Goal: Information Seeking & Learning: Learn about a topic

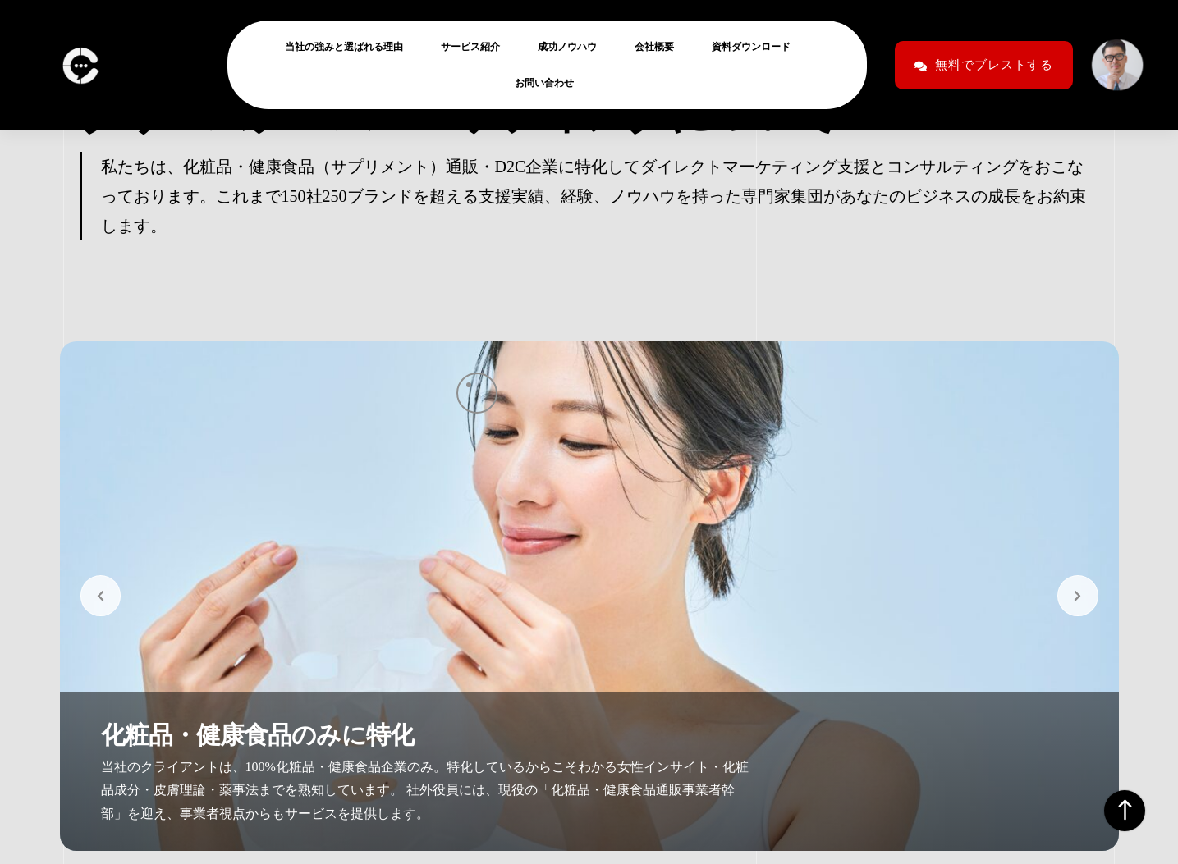
scroll to position [3422, 0]
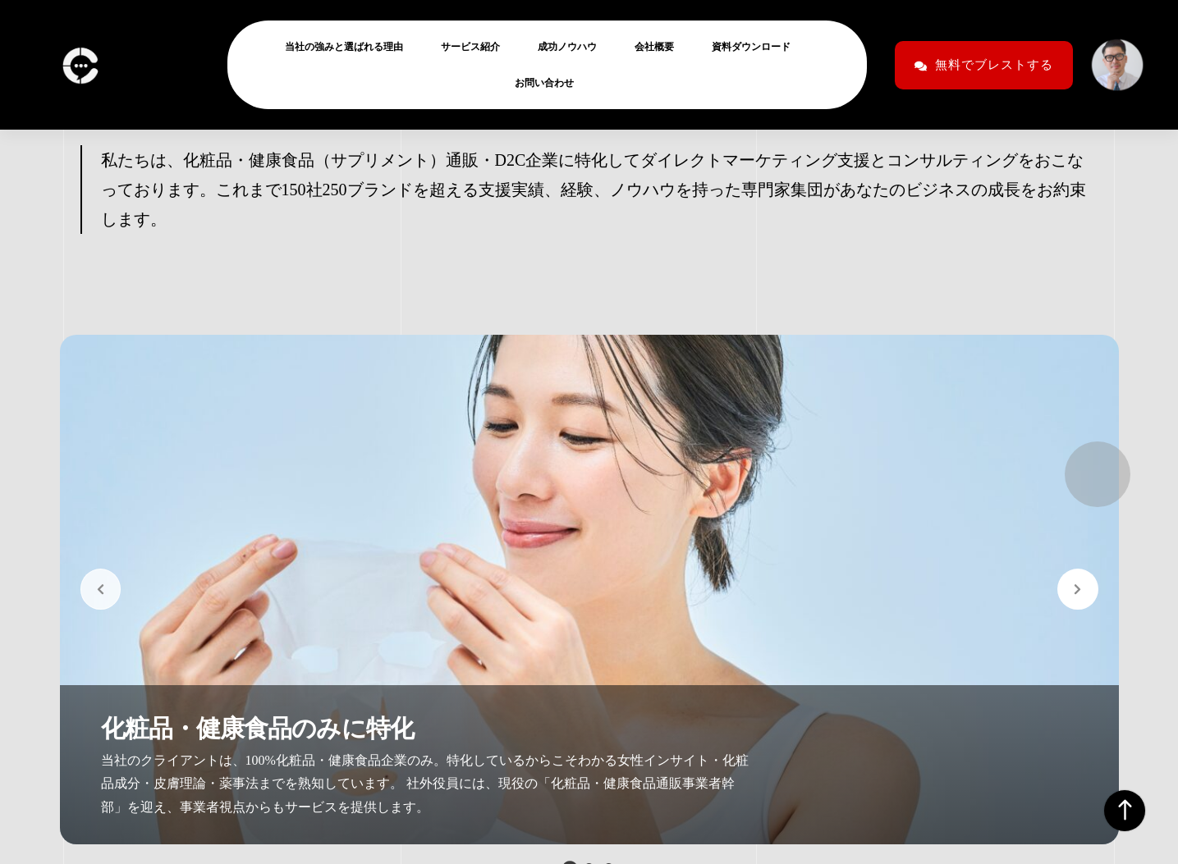
click at [1089, 569] on button "button" at bounding box center [1077, 589] width 41 height 41
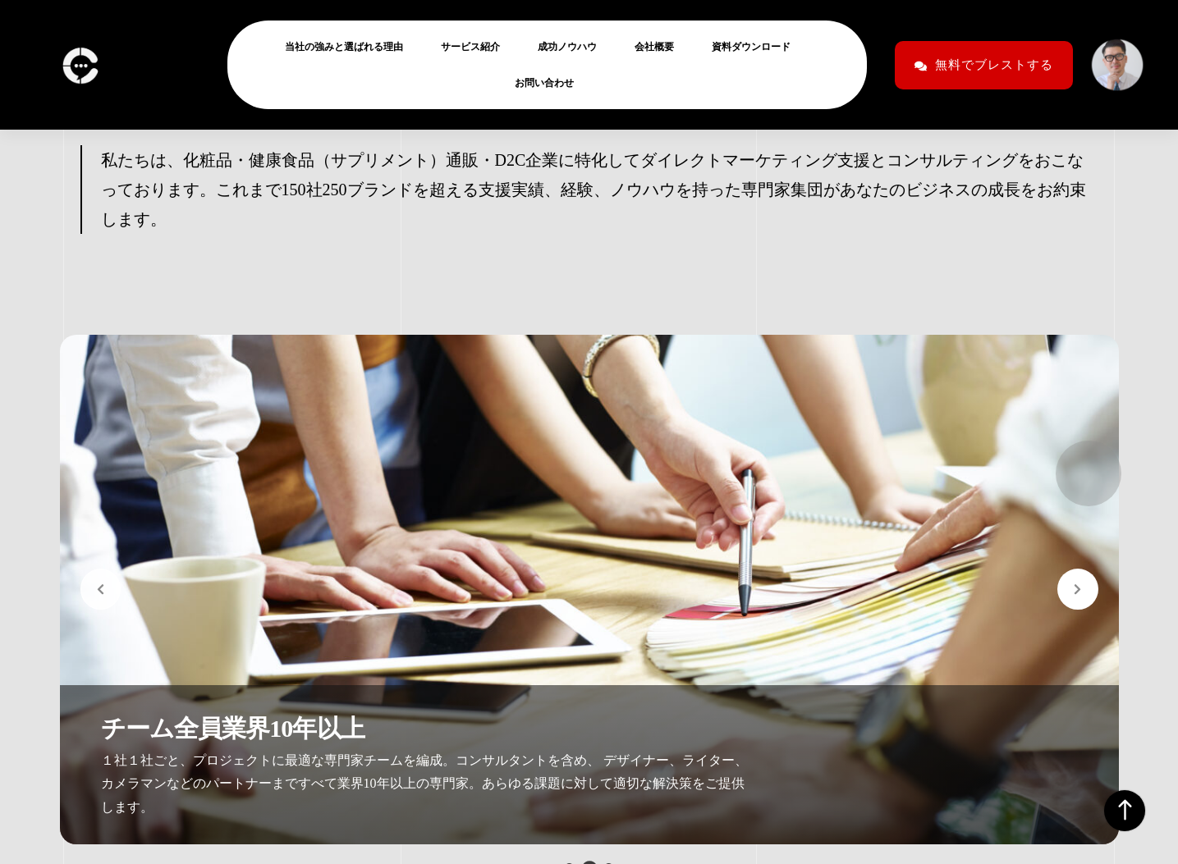
click at [1080, 569] on button "button" at bounding box center [1077, 589] width 41 height 41
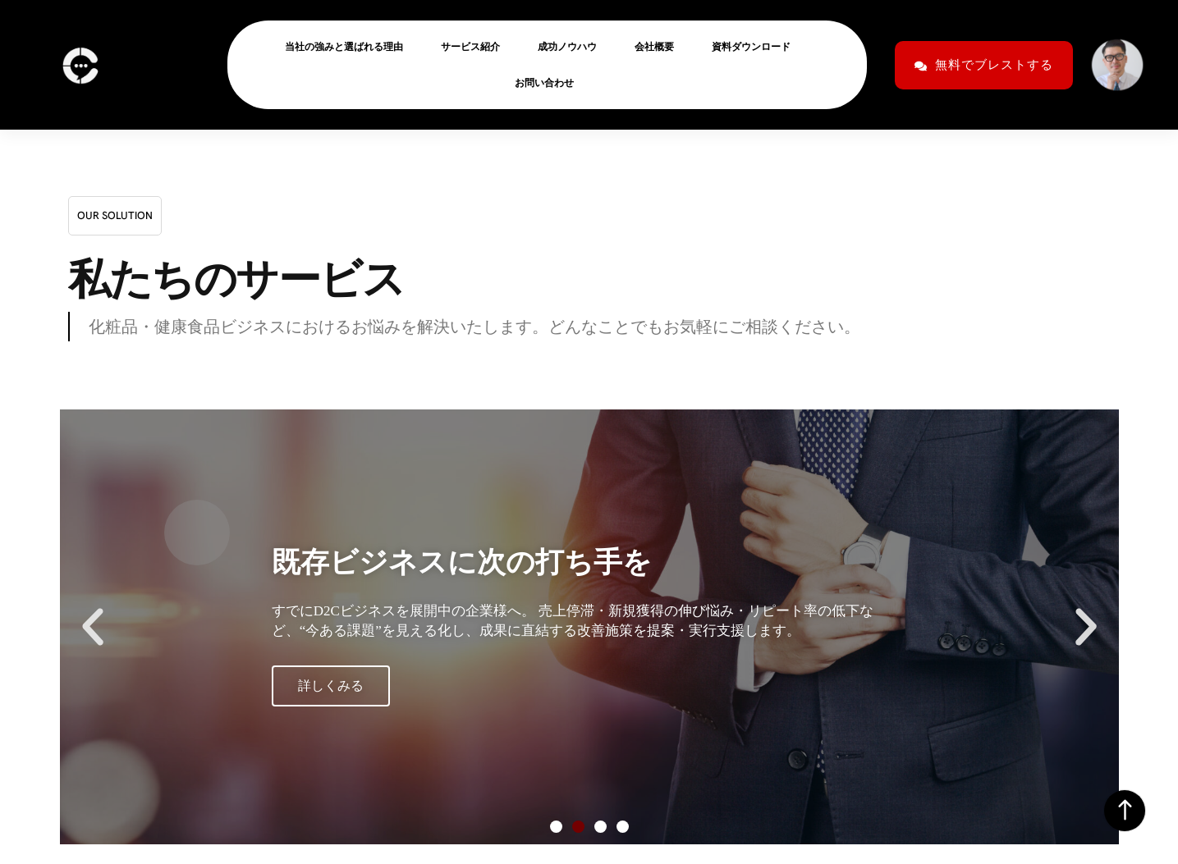
scroll to position [13019, 0]
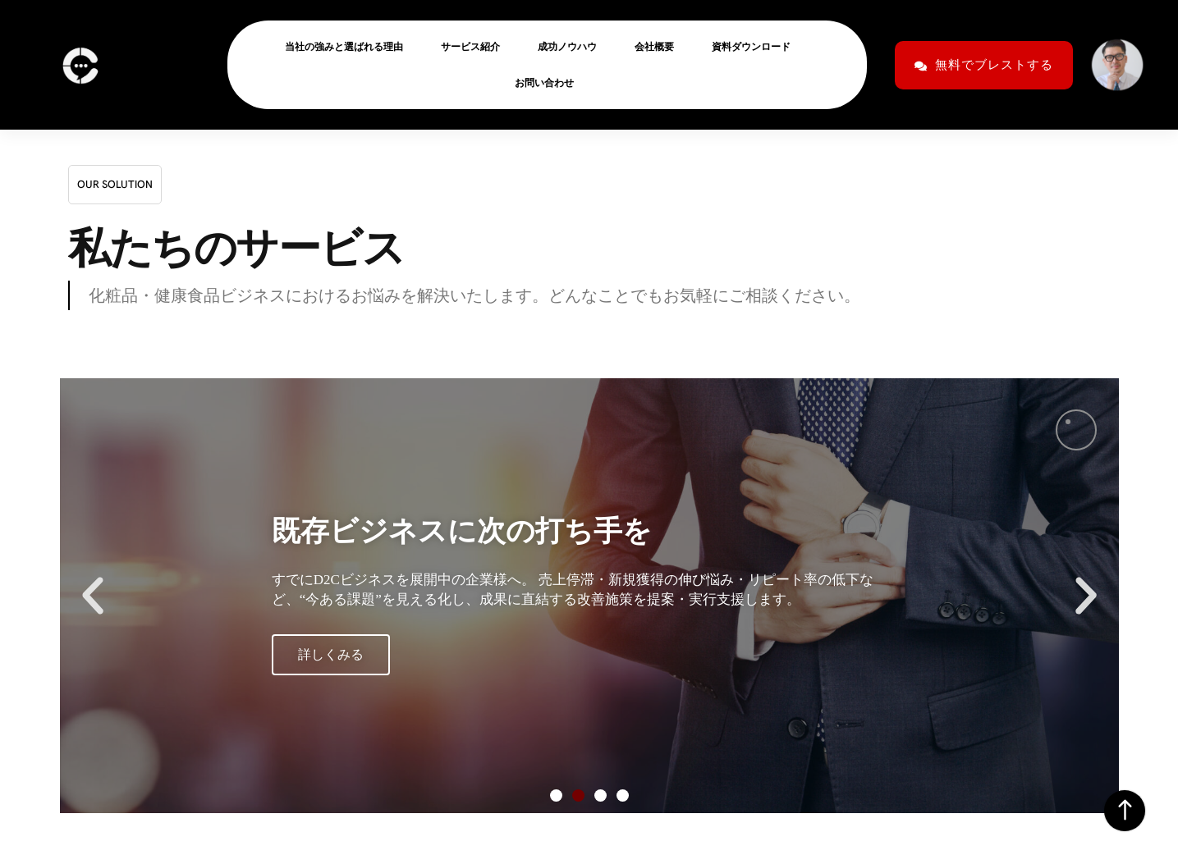
click at [1066, 571] on icon "Next slide" at bounding box center [1085, 595] width 49 height 49
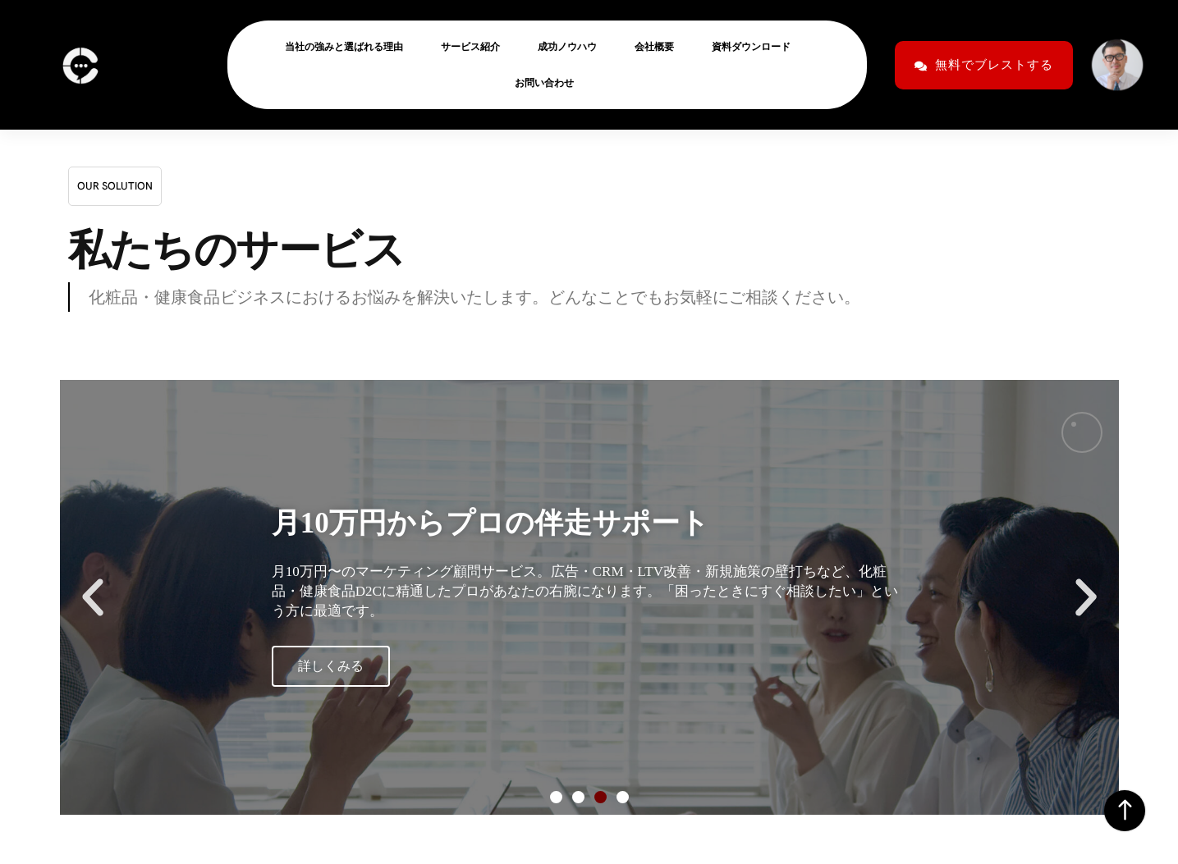
click at [1074, 573] on icon "Next slide" at bounding box center [1085, 597] width 49 height 49
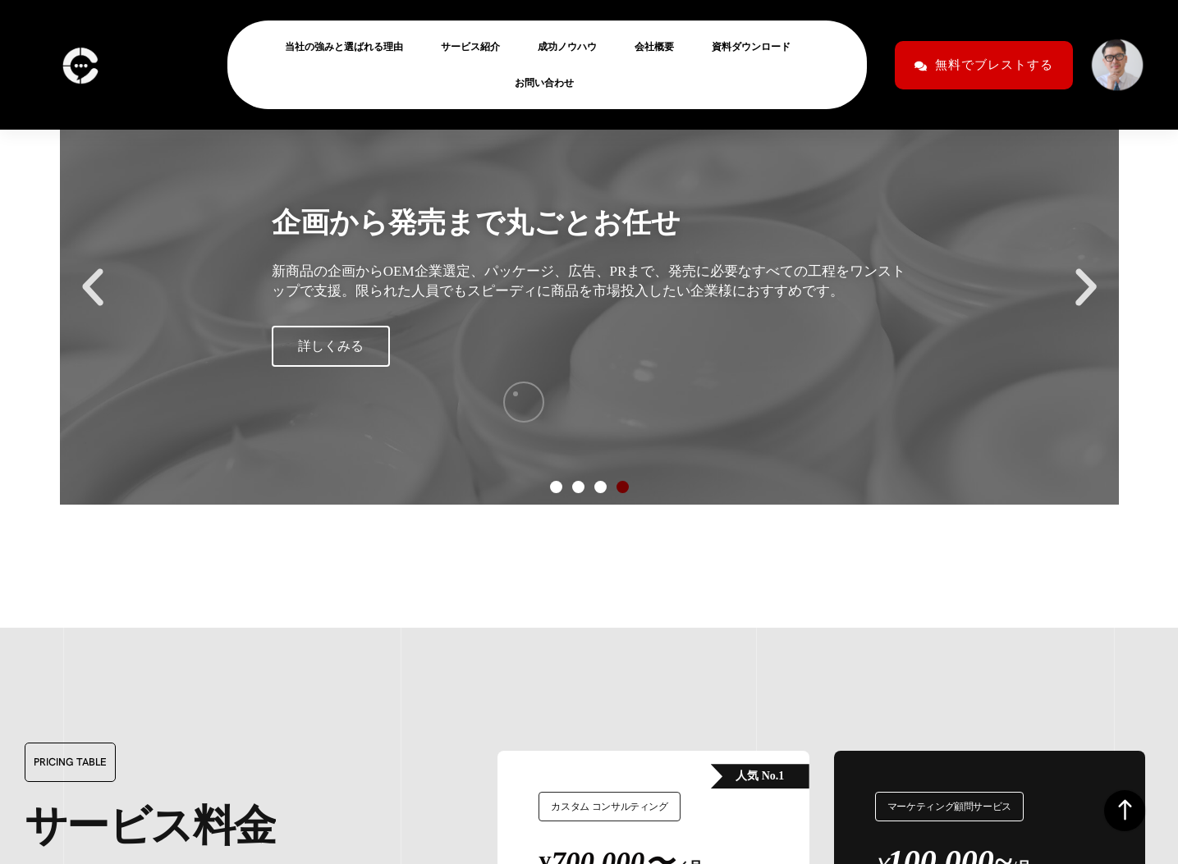
scroll to position [13749, 0]
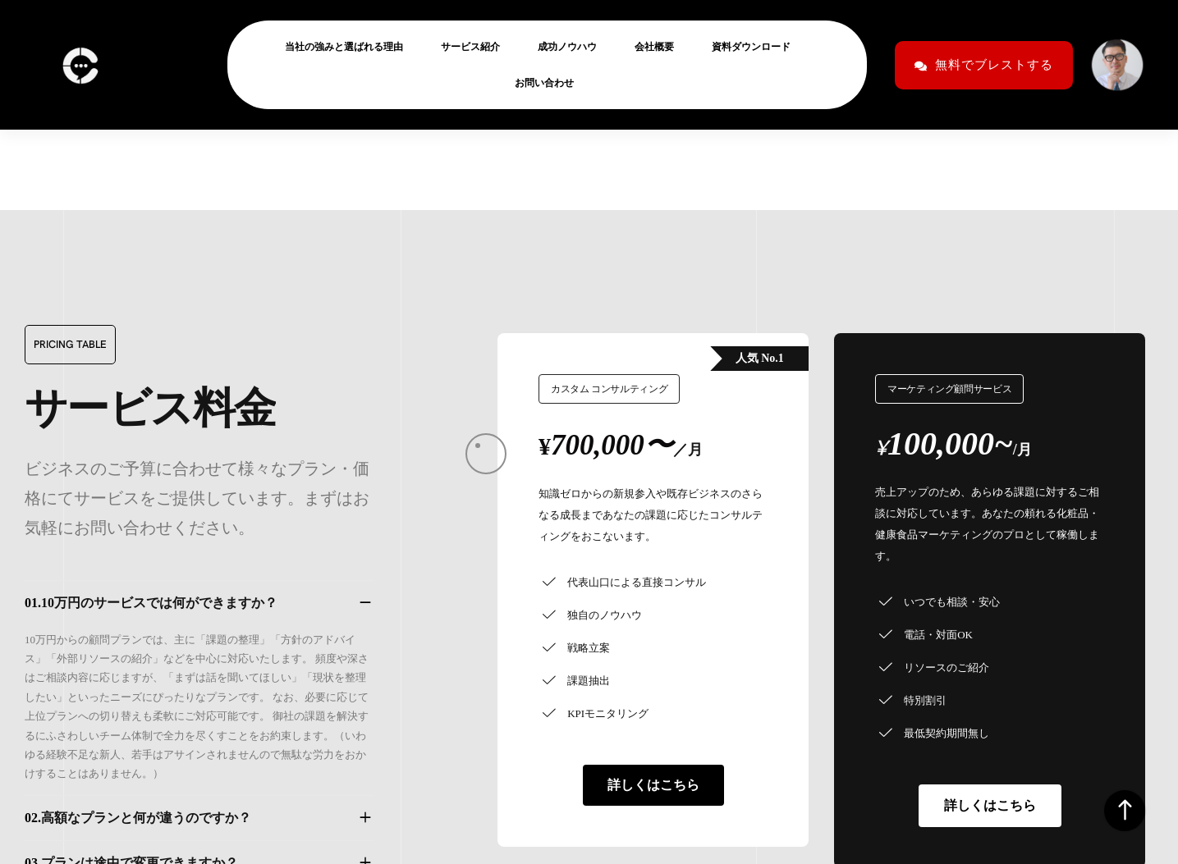
drag, startPoint x: 676, startPoint y: 434, endPoint x: 358, endPoint y: 449, distance: 318.9
click at [371, 449] on div "PRICING TABLE サ ー ビ ス 料 金 ビジネスのご予算に合わせて様々なプラン・価格にてサービスをご提供しています。まずはお気軽にお問い合わせくだ…" at bounding box center [589, 650] width 1129 height 880
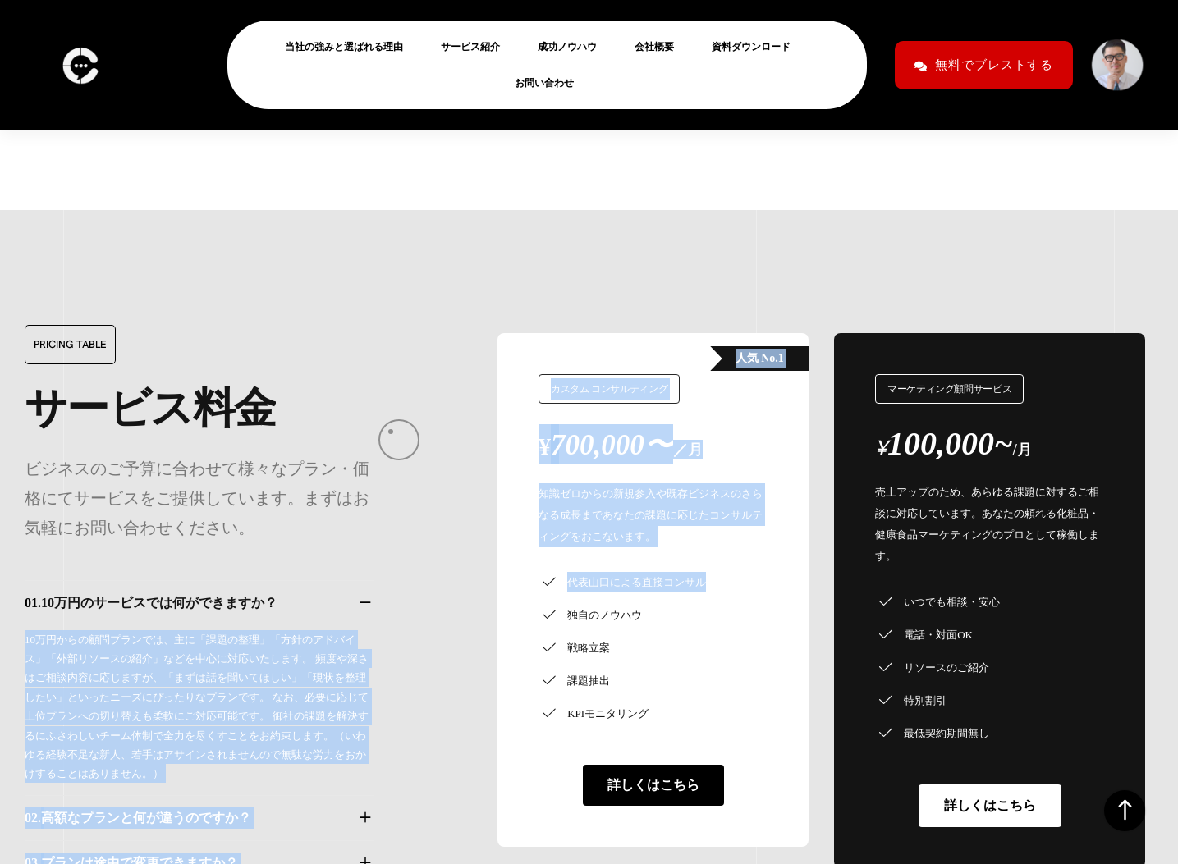
click at [391, 432] on div "PRICING TABLE サ ー ビ ス 料 金 ビジネスのご予算に合わせて様々なプラン・価格にてサービスをご提供しています。まずはお気軽にお問い合わせくだ…" at bounding box center [253, 683] width 456 height 716
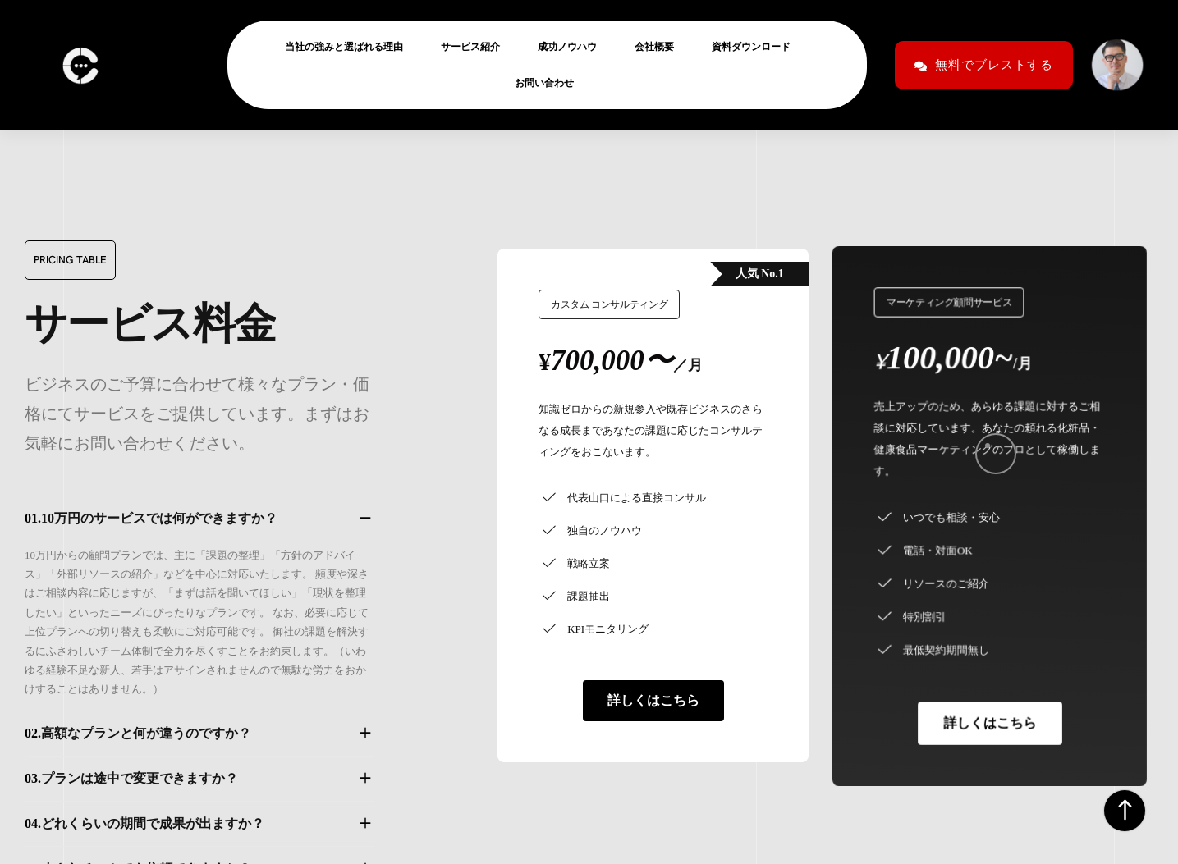
scroll to position [13838, 0]
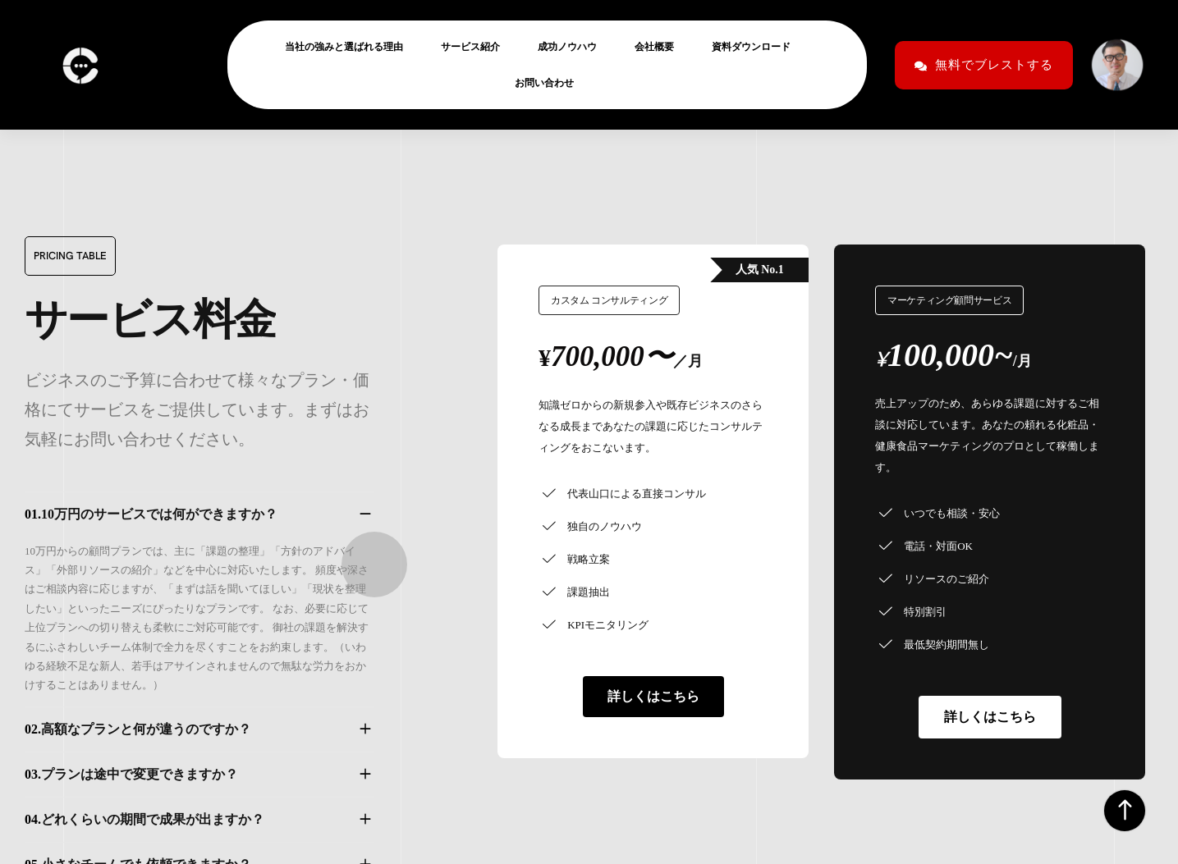
click at [366, 722] on icon "button" at bounding box center [365, 729] width 18 height 14
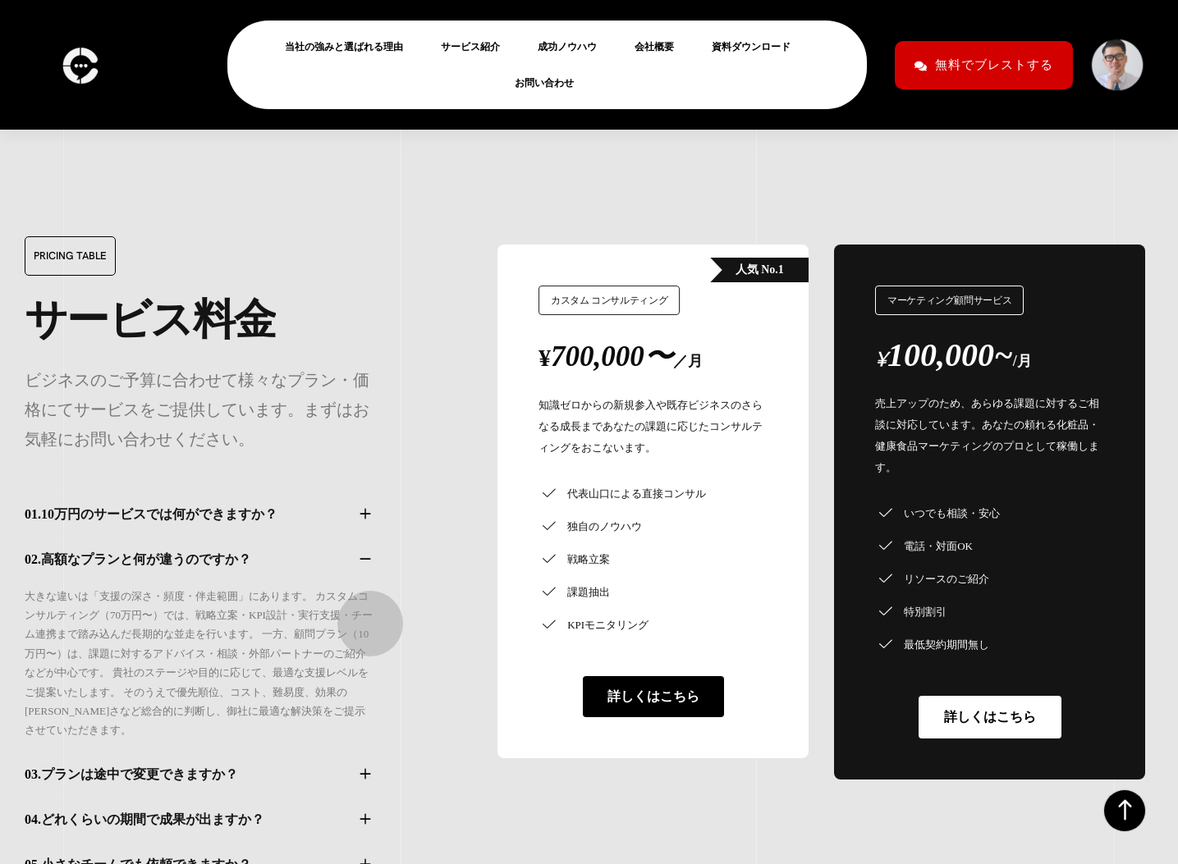
click at [362, 768] on icon "button" at bounding box center [365, 775] width 18 height 14
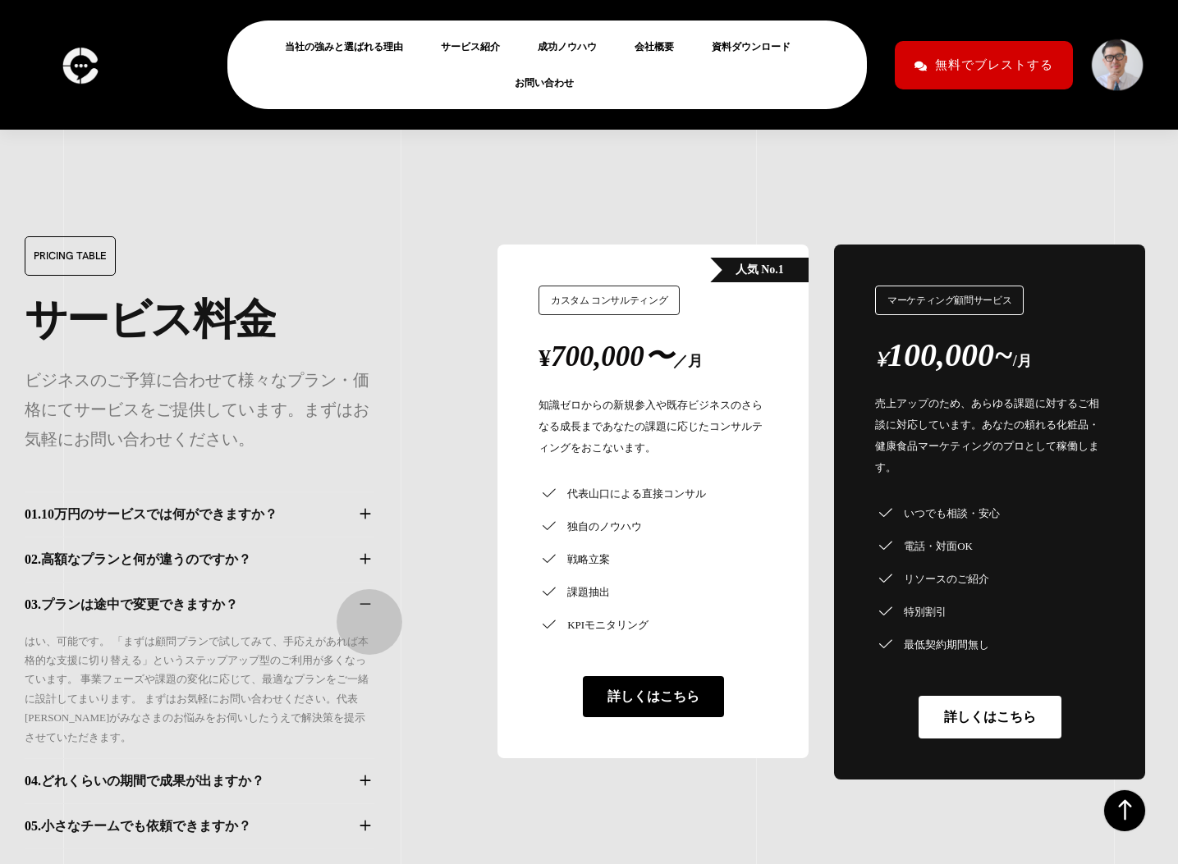
click at [361, 774] on icon "button" at bounding box center [365, 781] width 18 height 14
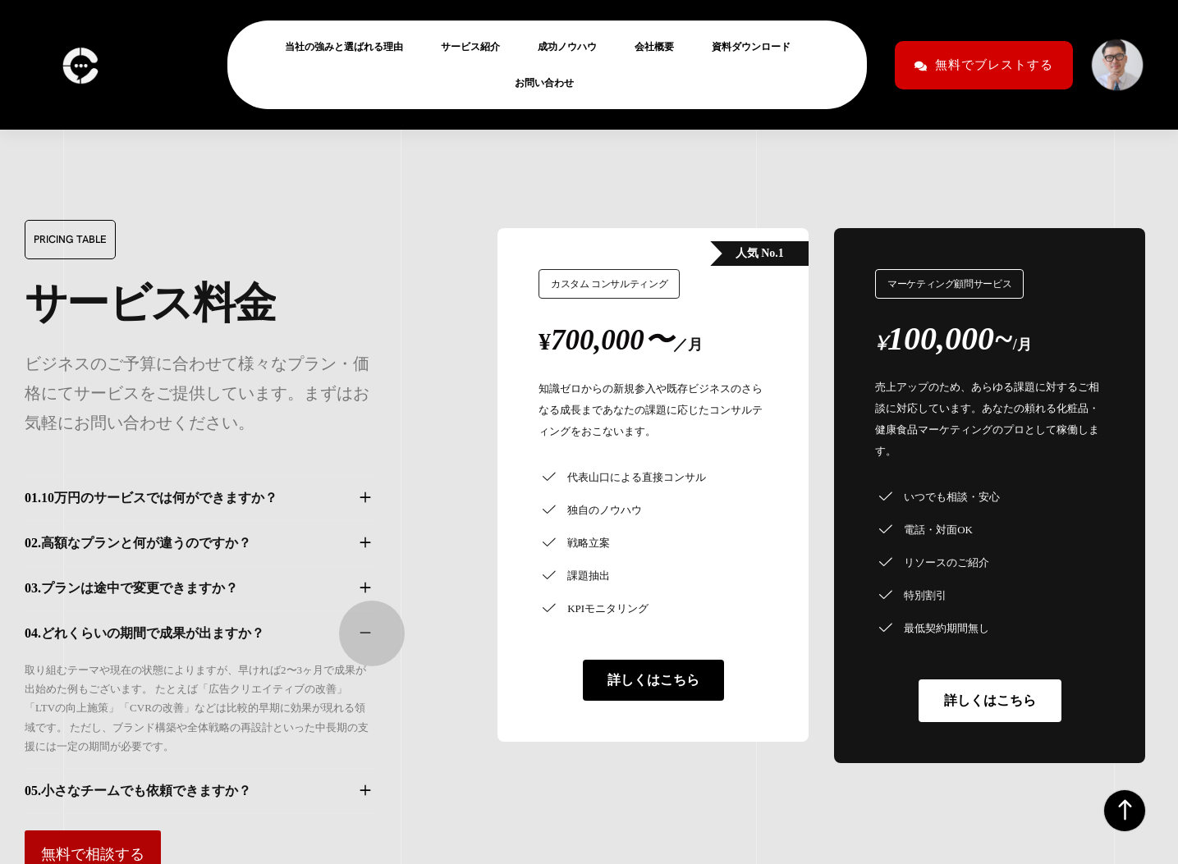
scroll to position [13856, 0]
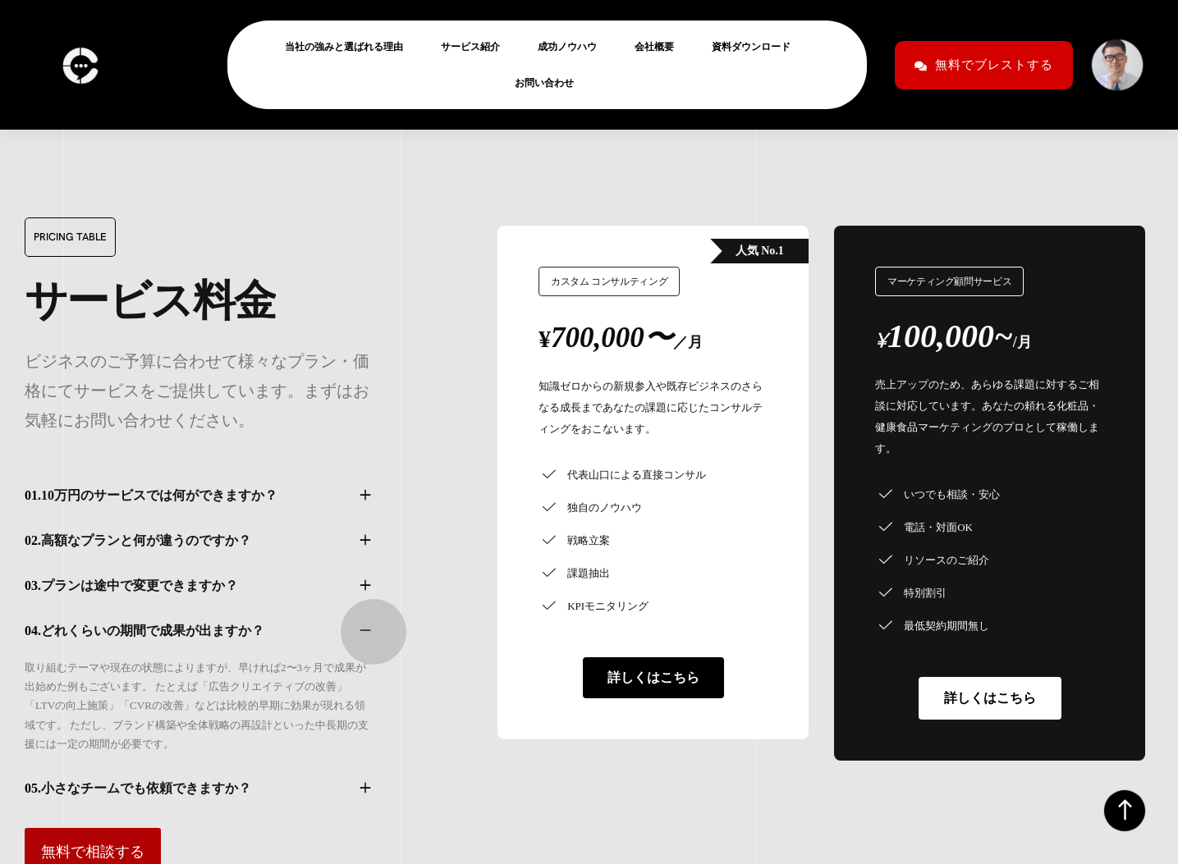
click at [365, 782] on icon "button" at bounding box center [365, 789] width 18 height 14
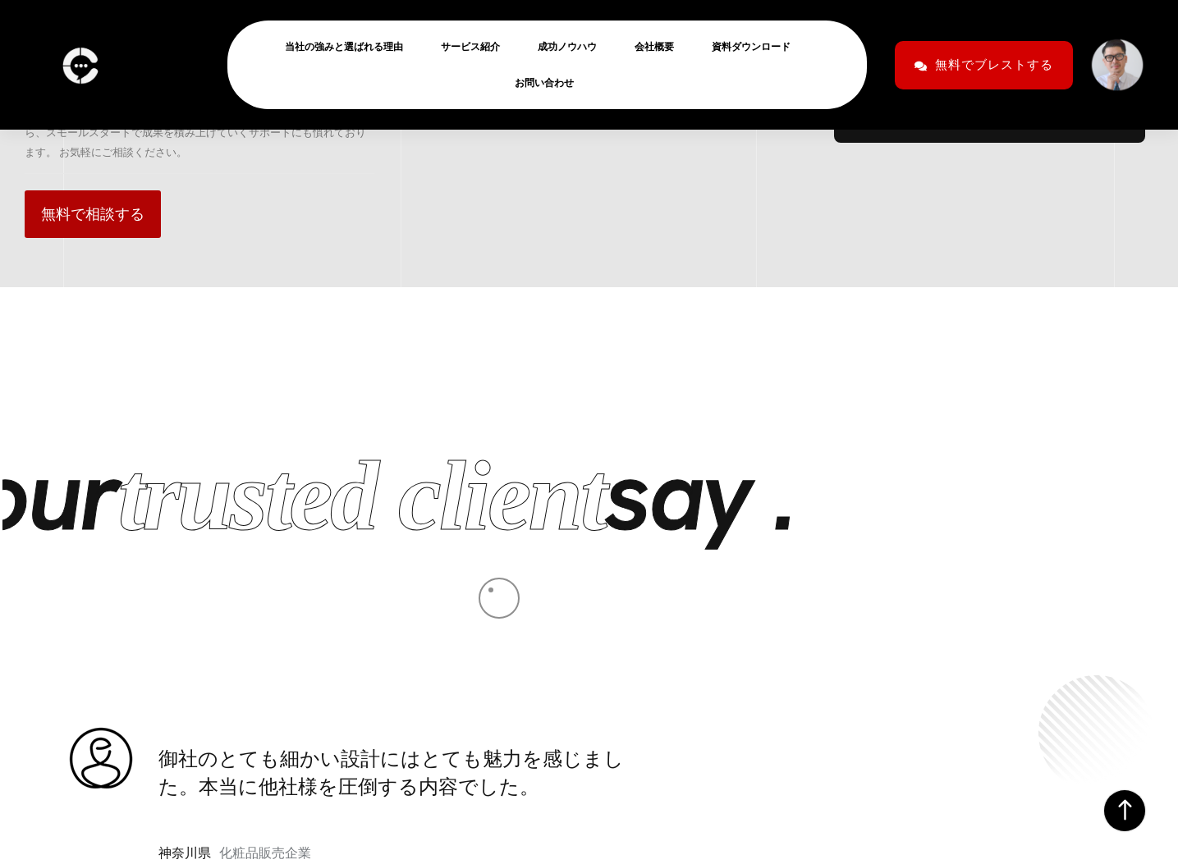
scroll to position [14456, 0]
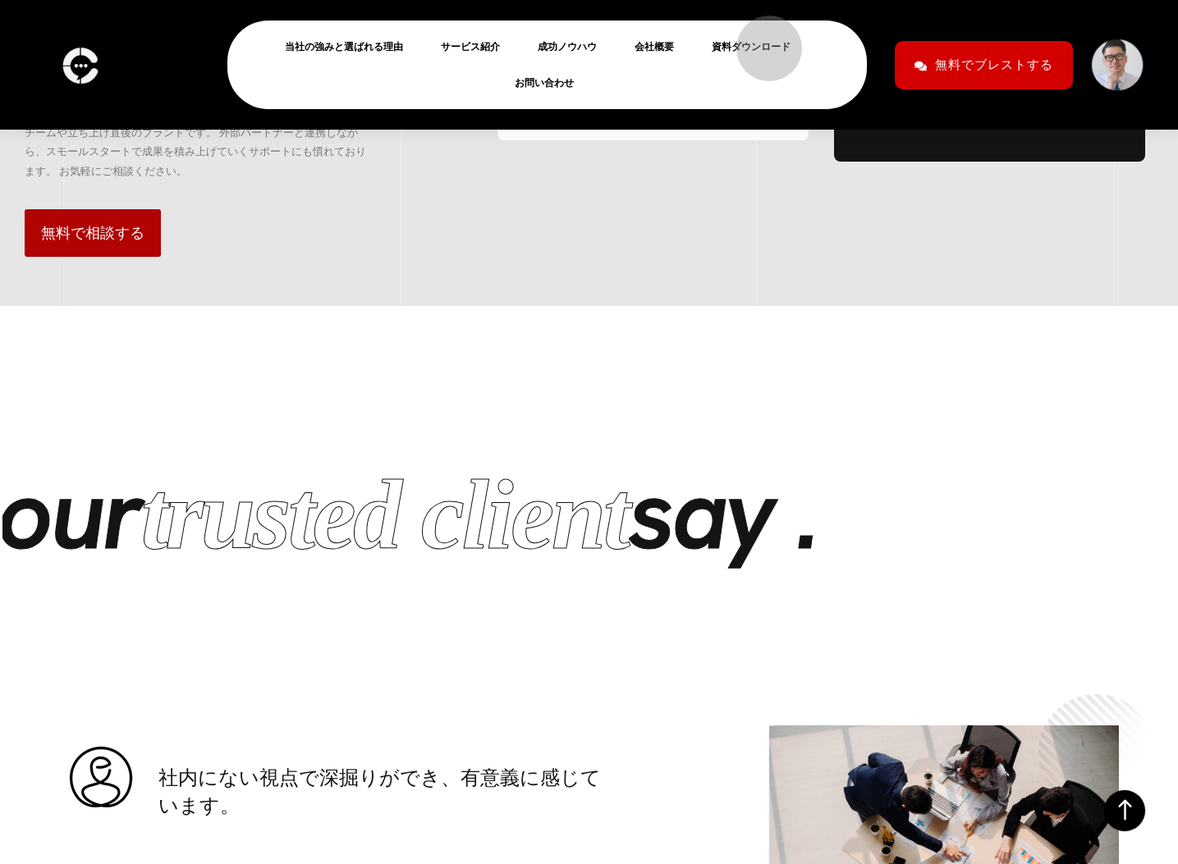
click at [761, 40] on link "資料ダウンロード" at bounding box center [758, 47] width 92 height 20
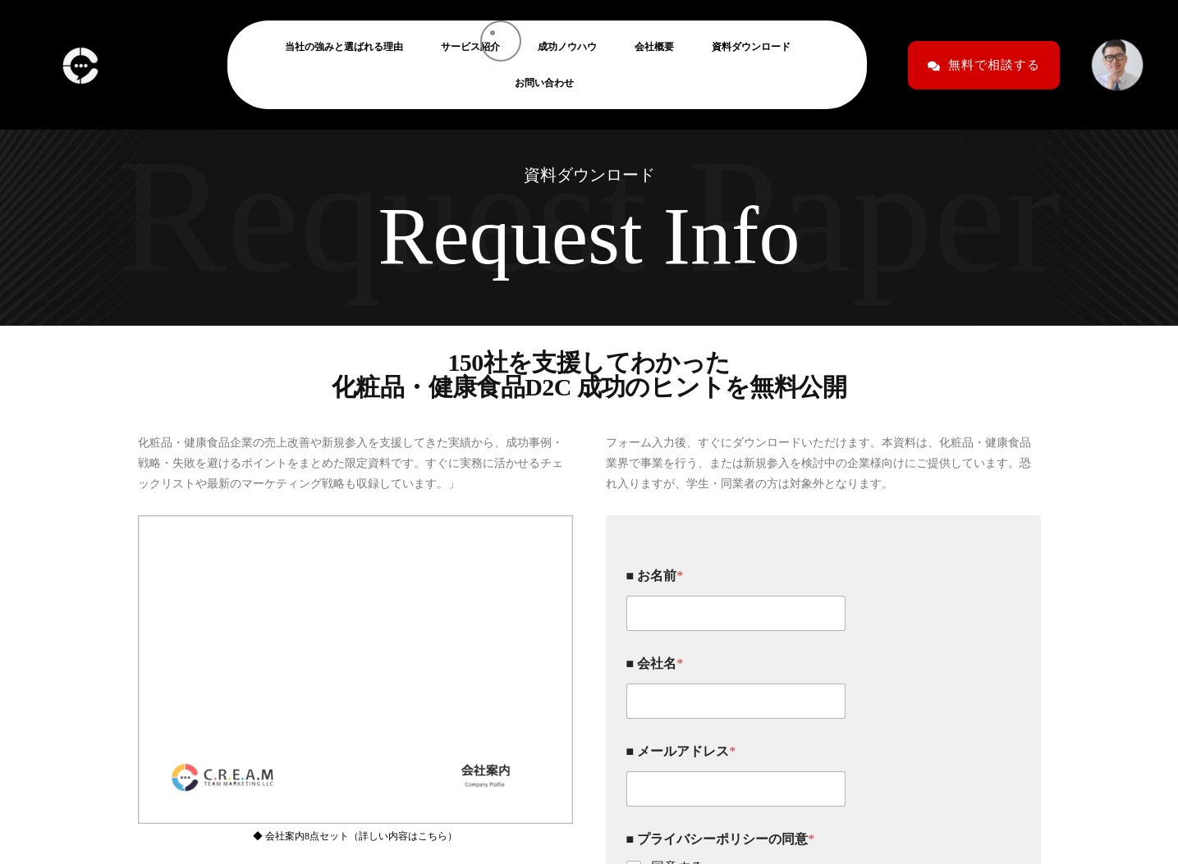
click at [492, 33] on li "サービス紹介" at bounding box center [477, 47] width 89 height 36
click at [481, 54] on link "サービス紹介" at bounding box center [477, 47] width 72 height 20
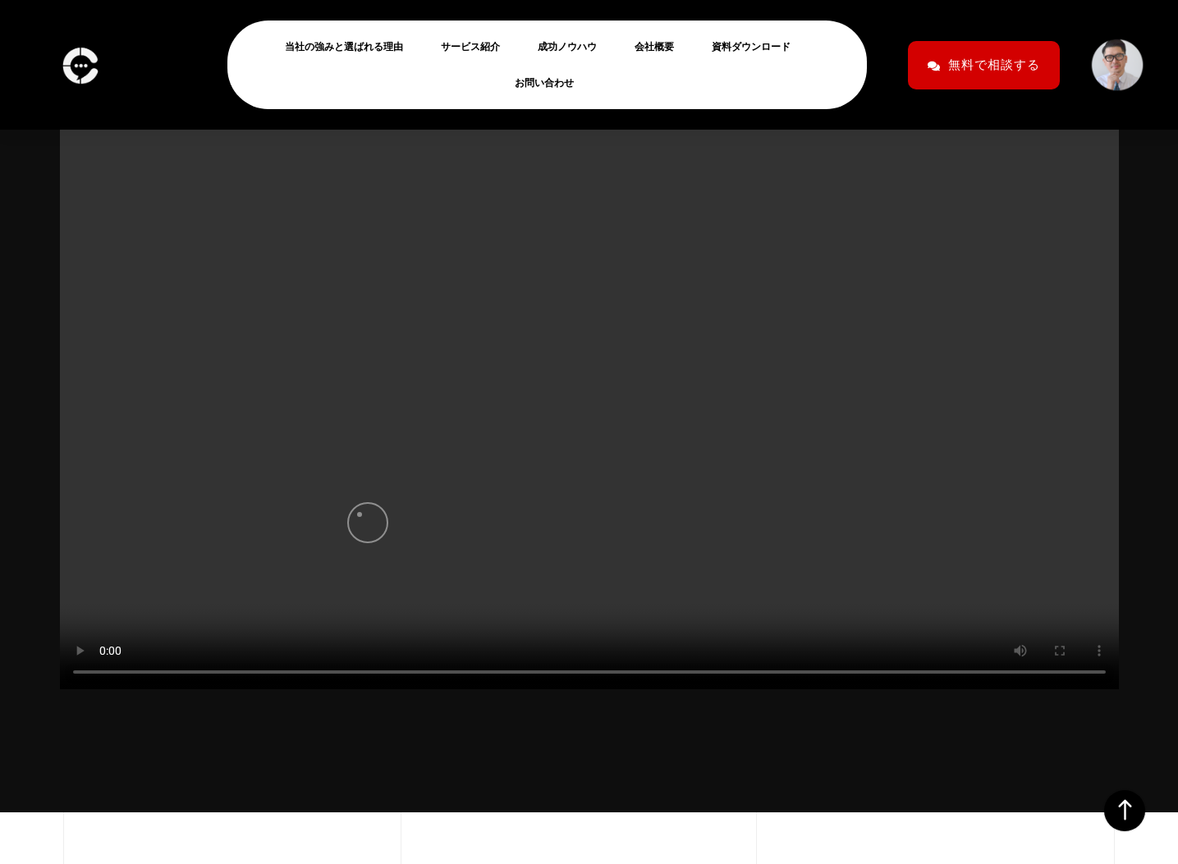
scroll to position [313, 0]
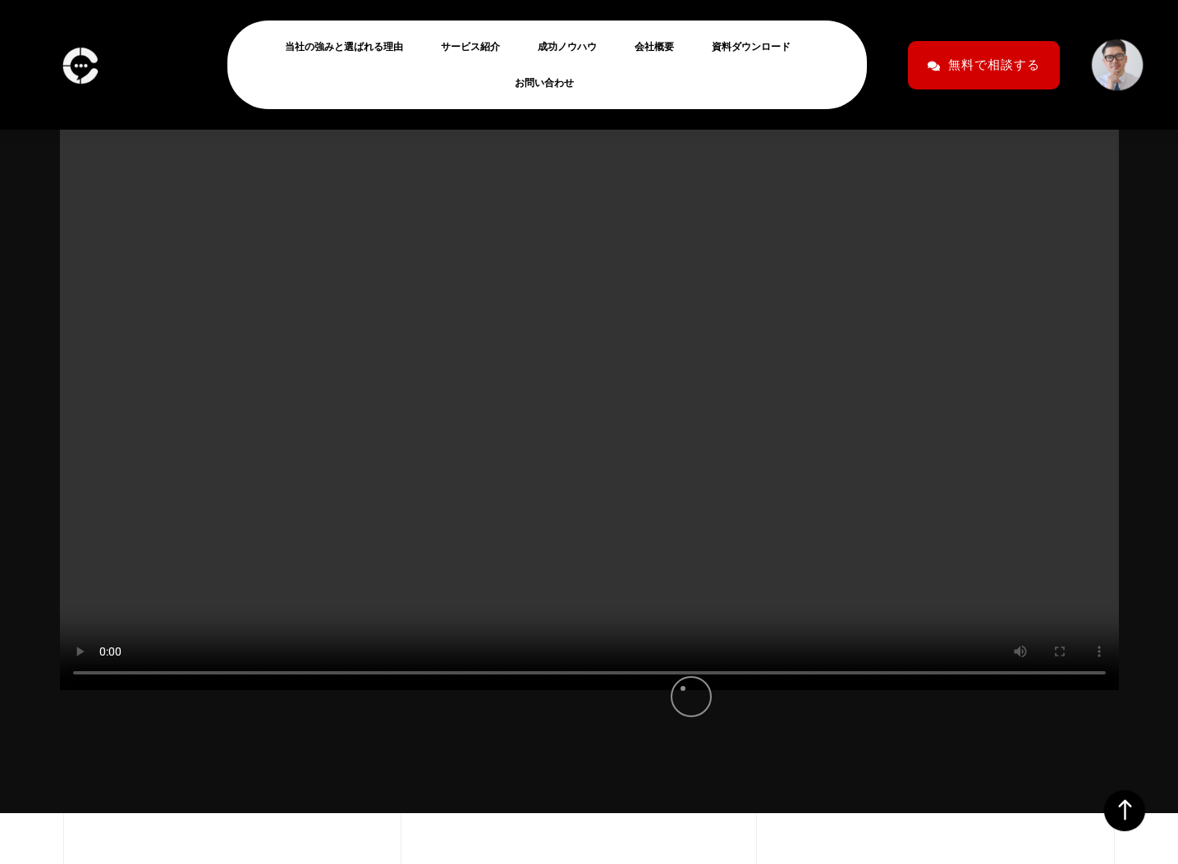
drag, startPoint x: 653, startPoint y: 689, endPoint x: 799, endPoint y: 676, distance: 146.6
click at [799, 676] on video at bounding box center [589, 393] width 1059 height 596
drag, startPoint x: 859, startPoint y: 677, endPoint x: 919, endPoint y: 675, distance: 60.0
click at [919, 675] on video at bounding box center [589, 393] width 1059 height 596
drag, startPoint x: 869, startPoint y: 696, endPoint x: 886, endPoint y: 690, distance: 17.4
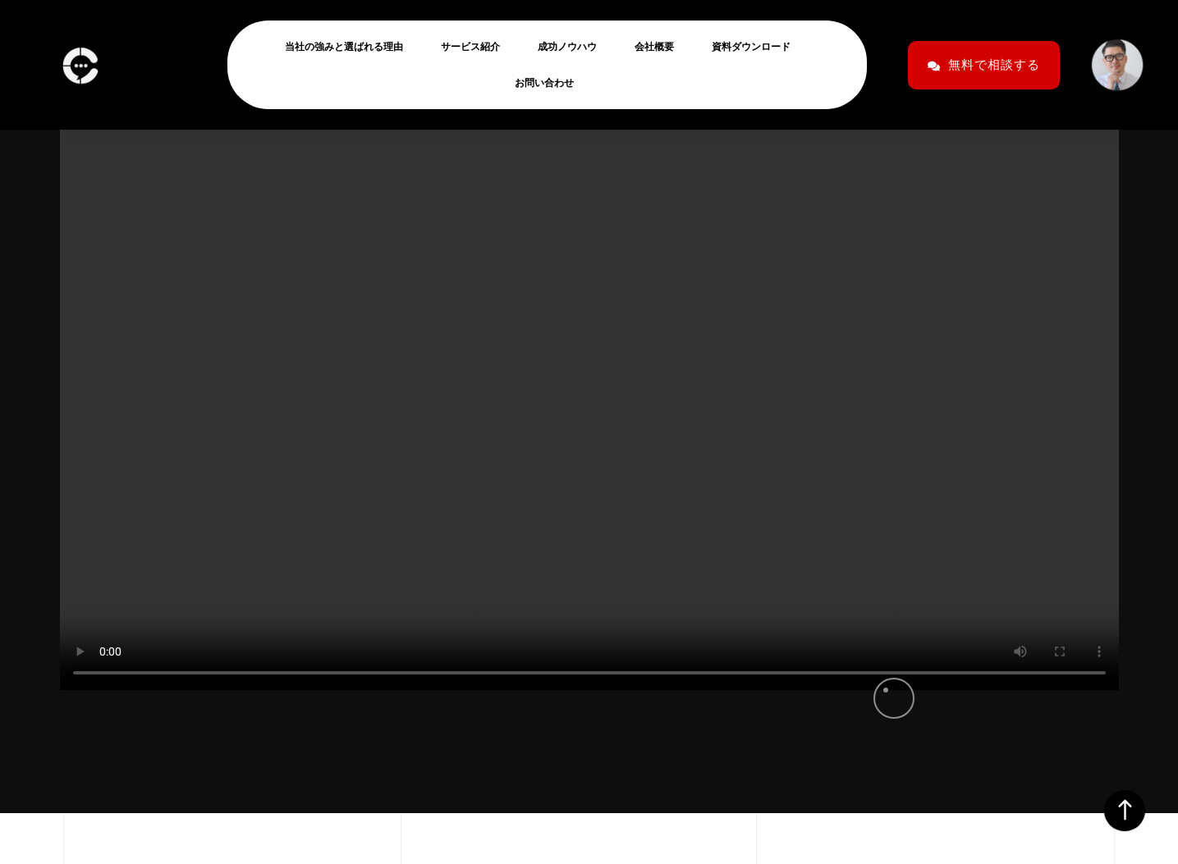
click at [886, 690] on video at bounding box center [589, 393] width 1059 height 596
drag, startPoint x: 768, startPoint y: 690, endPoint x: 865, endPoint y: 686, distance: 97.0
click at [857, 687] on video at bounding box center [589, 393] width 1059 height 596
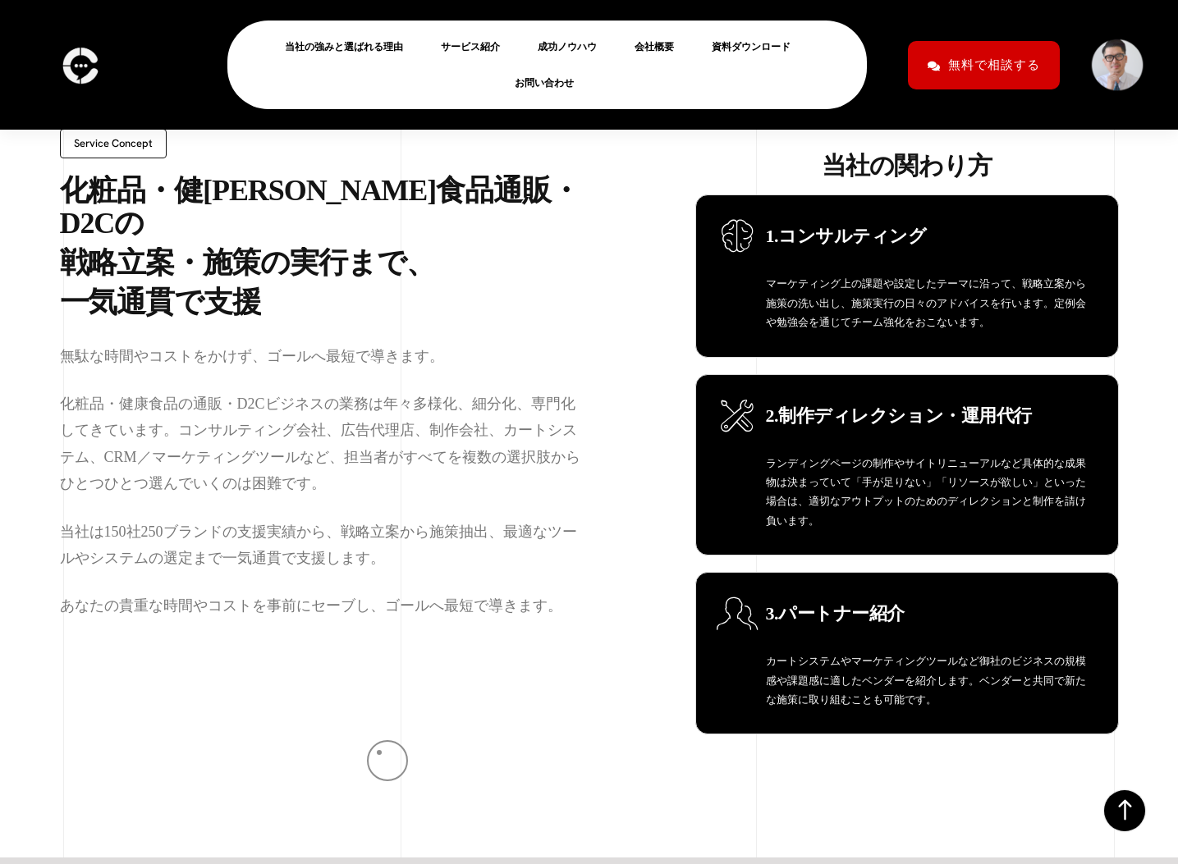
scroll to position [1171, 0]
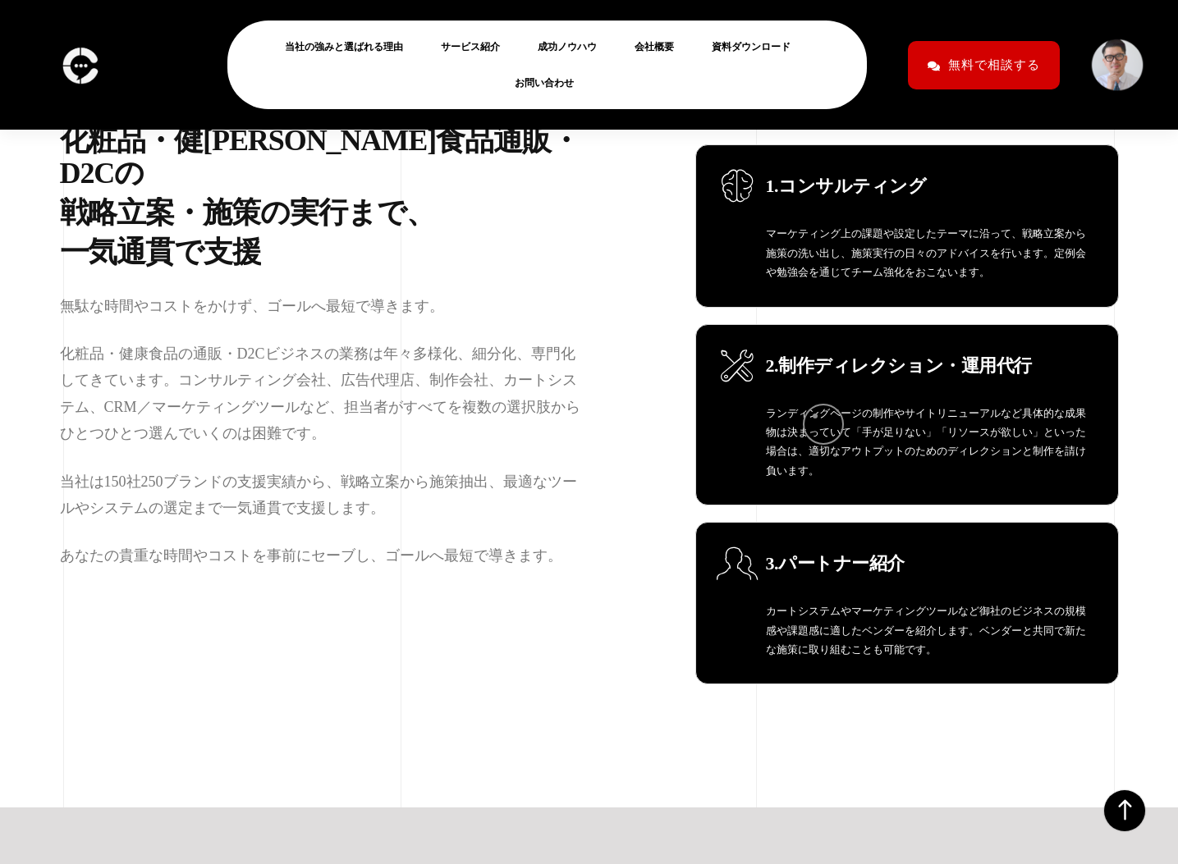
click at [815, 416] on div "2.制作ディレクション・運用代行 ランディングページの制作やサイトリニューアルなど具体的な成果物は決まっていて「手が足りない」「リソースが欲しい」といった場合…" at bounding box center [930, 415] width 328 height 131
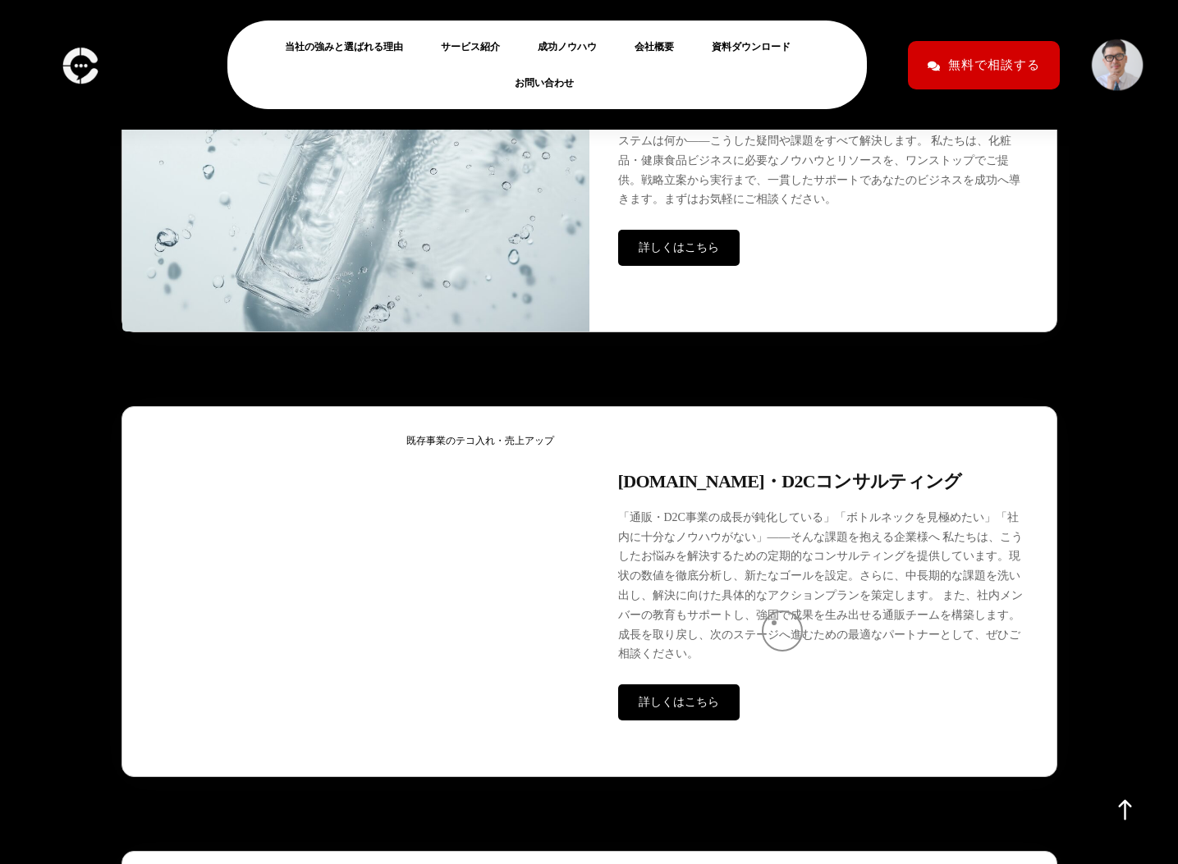
scroll to position [4362, 0]
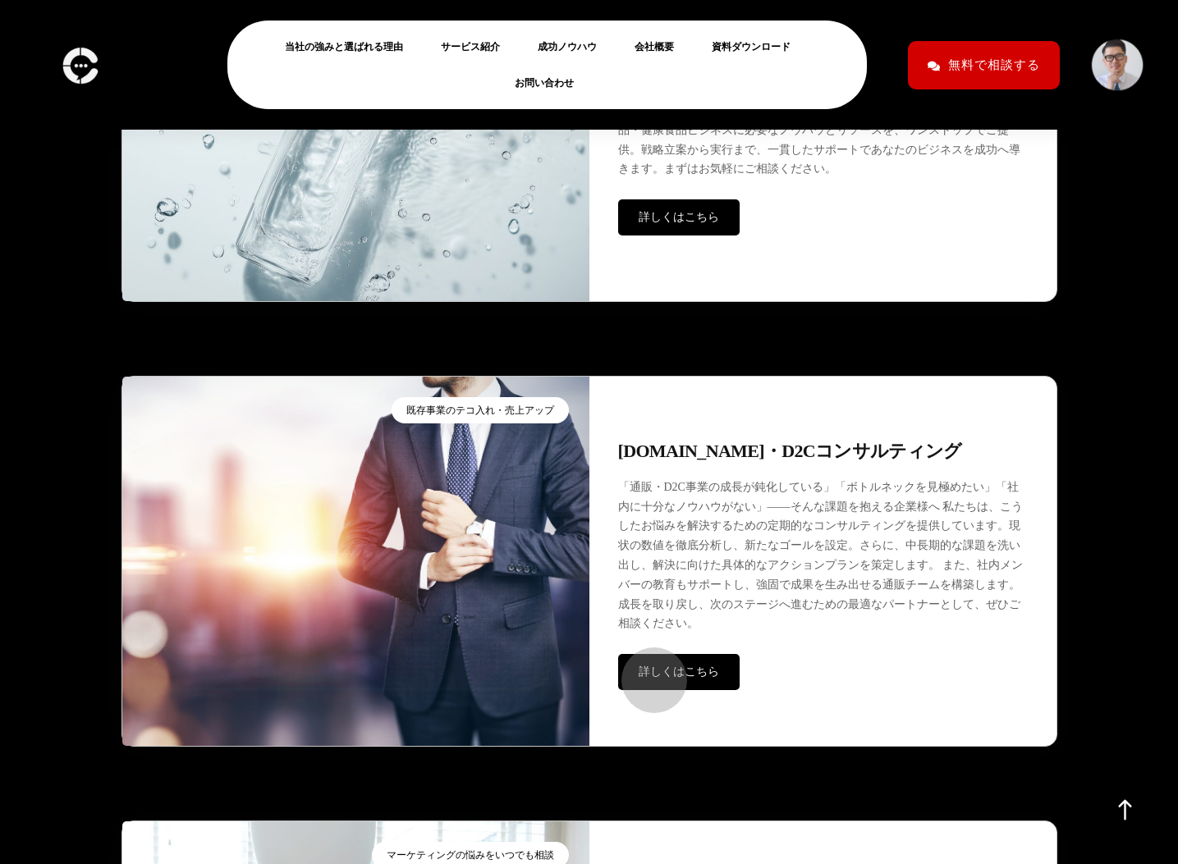
click at [646, 672] on span "詳しくはこちら" at bounding box center [679, 672] width 80 height 12
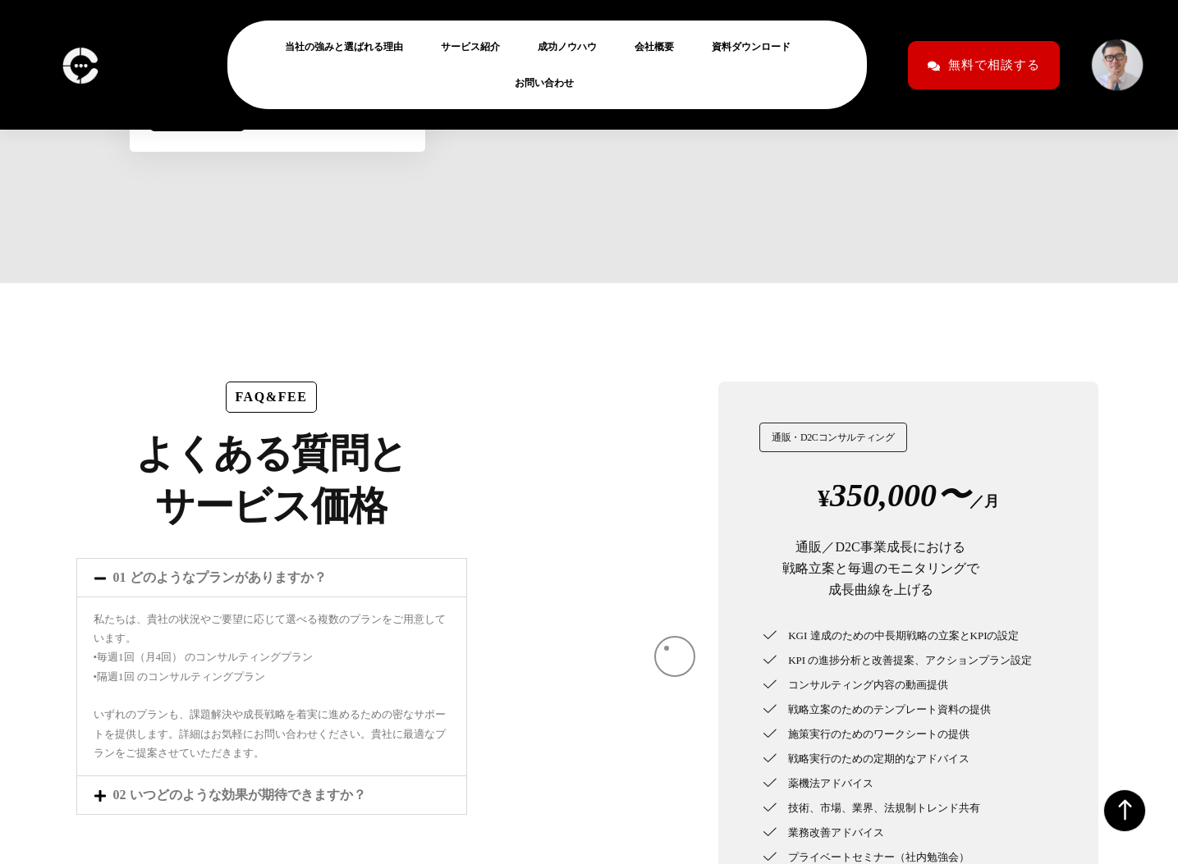
scroll to position [5710, 0]
click at [222, 789] on link "02 いつどのような効果が期待できますか？" at bounding box center [239, 796] width 253 height 14
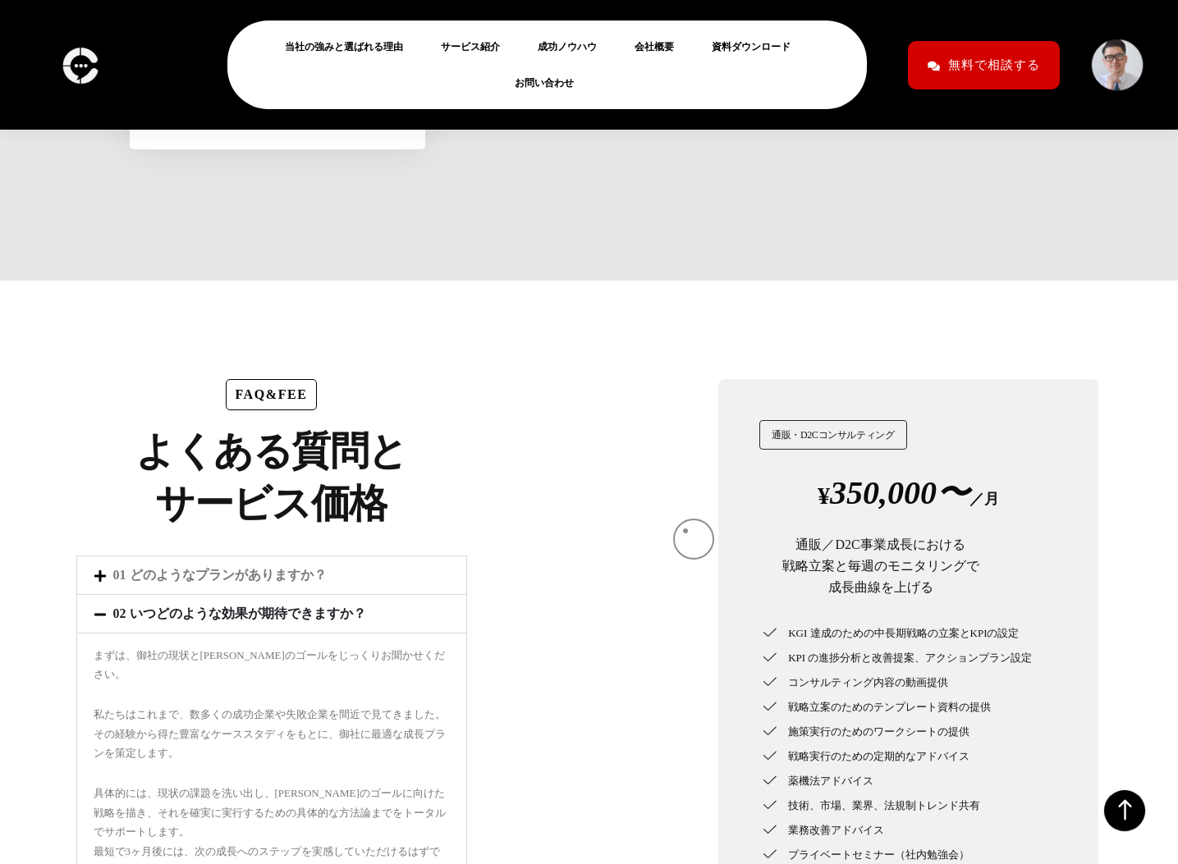
scroll to position [5710, 0]
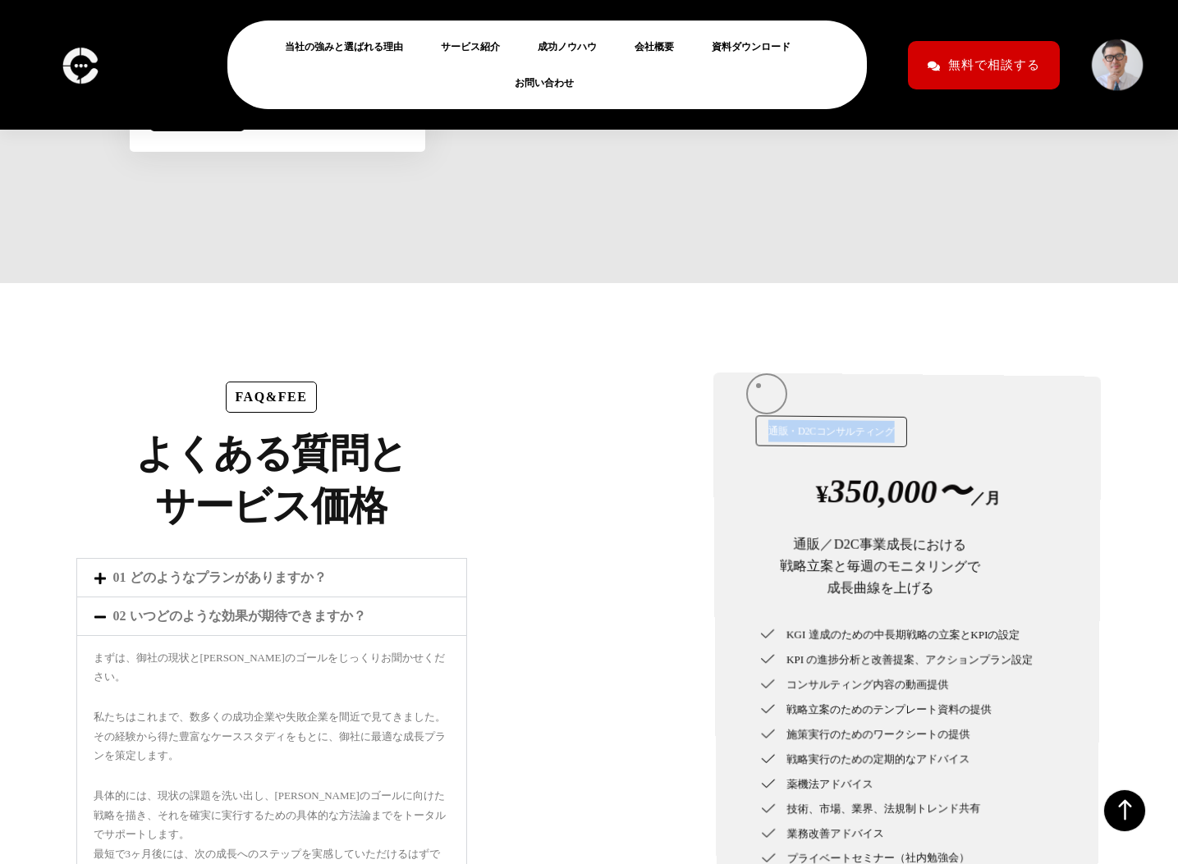
drag, startPoint x: 901, startPoint y: 388, endPoint x: 759, endPoint y: 386, distance: 142.0
click at [759, 416] on h2 "通販・D2Cコンサルティング" at bounding box center [831, 432] width 151 height 32
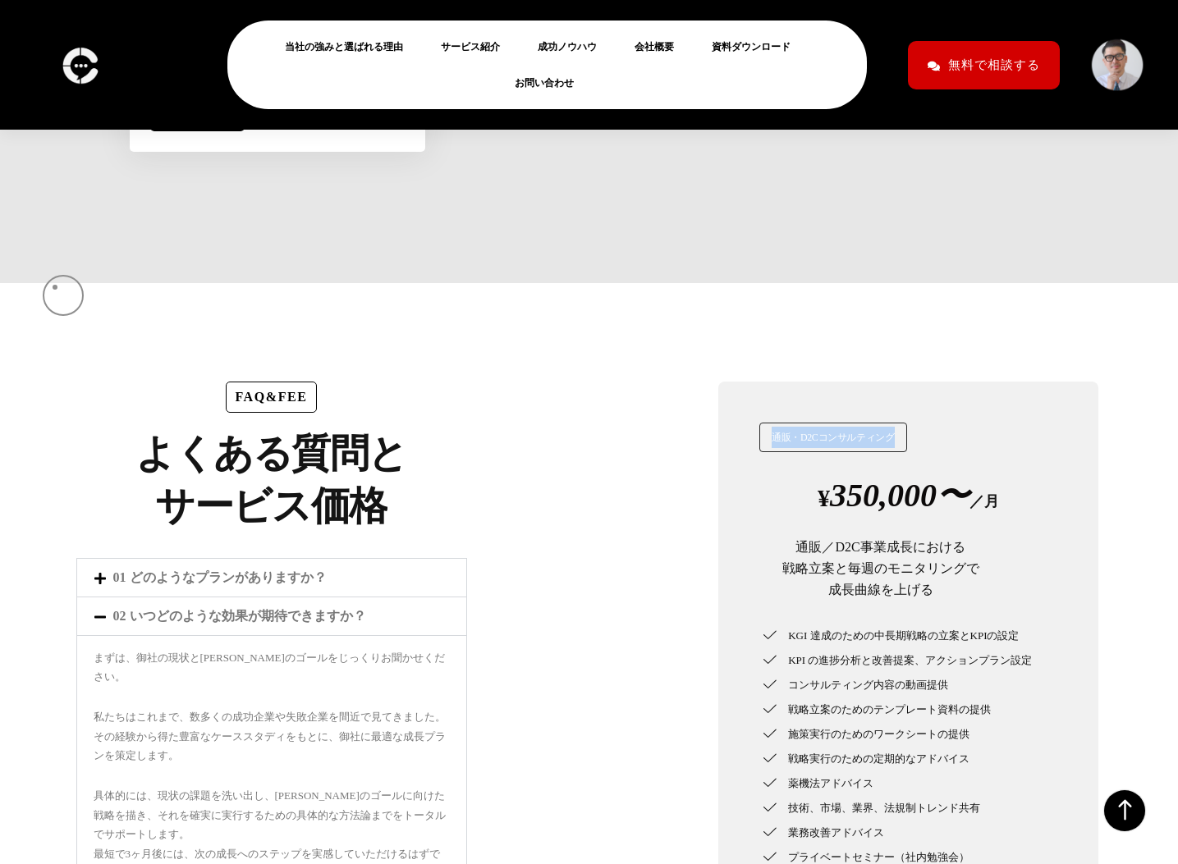
scroll to position [5713, 0]
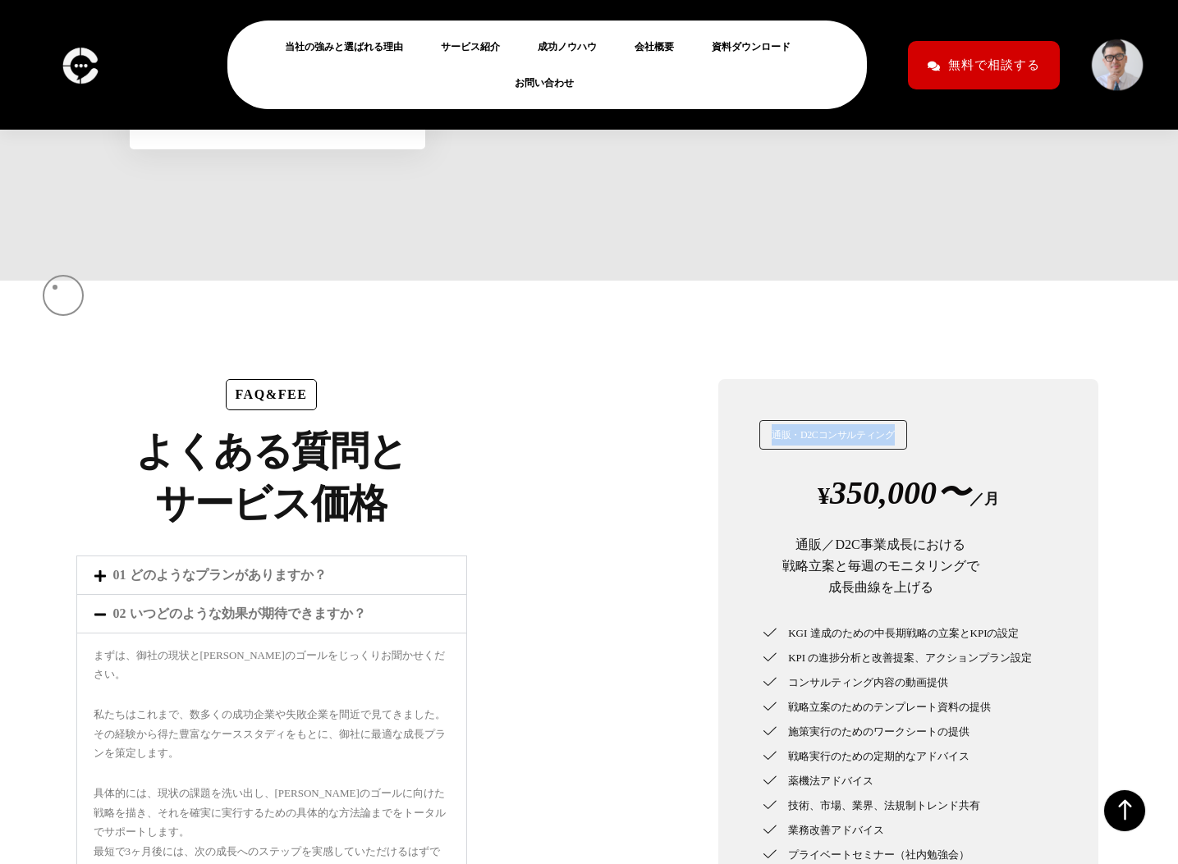
copy h2 "通販・D2Cコンサルティング"
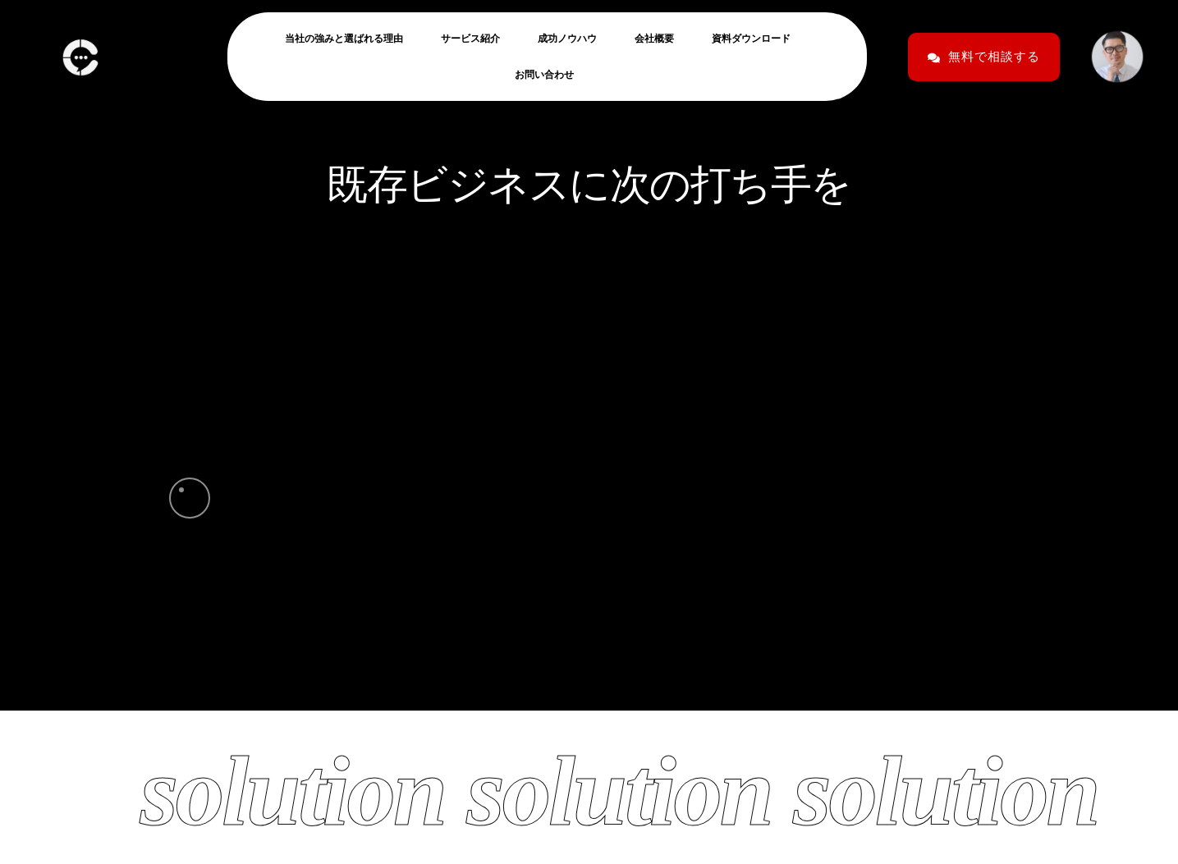
drag, startPoint x: 414, startPoint y: 456, endPoint x: 113, endPoint y: 497, distance: 303.1
click at [113, 497] on div at bounding box center [589, 482] width 977 height 326
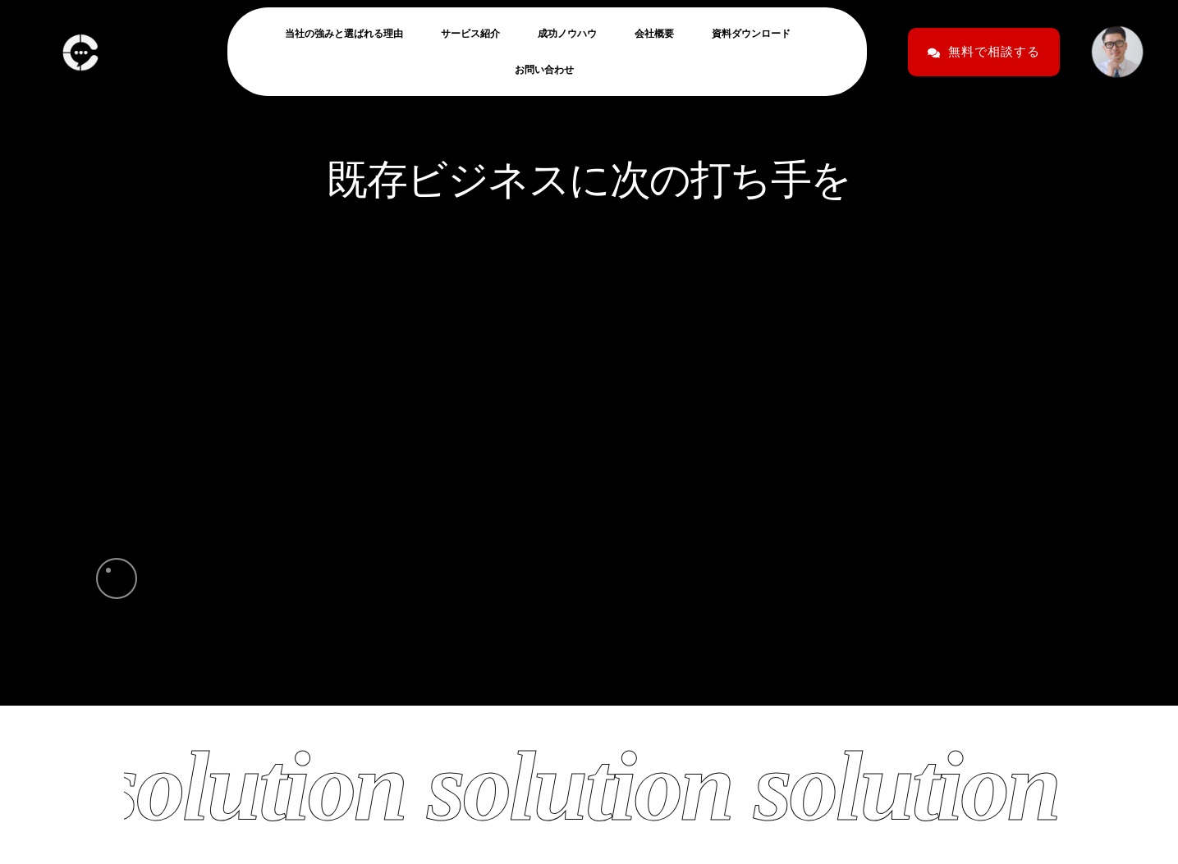
scroll to position [17, 0]
